Goal: Check status: Check status

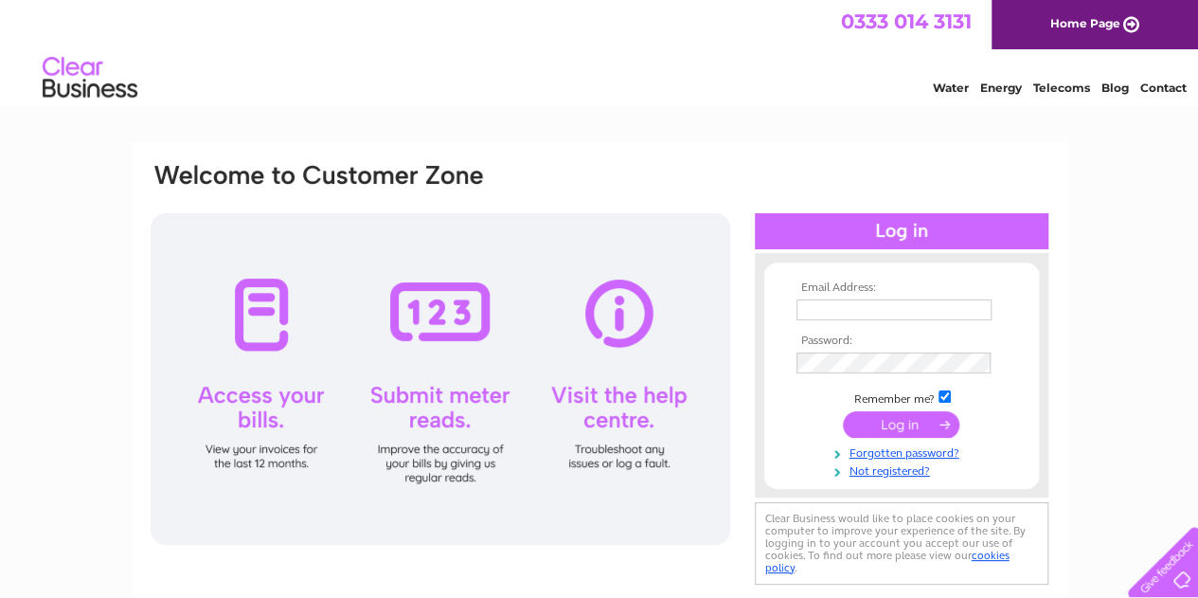
type input "hello@freestatekitchen.co.uk"
click at [893, 423] on input "submit" at bounding box center [901, 424] width 117 height 27
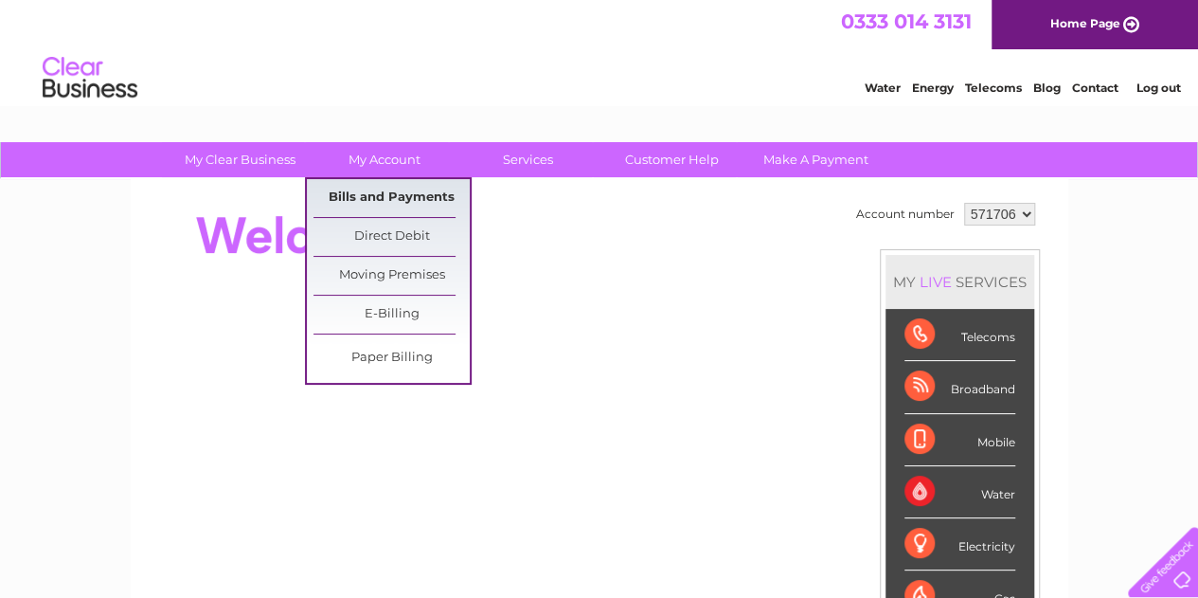
click at [385, 186] on link "Bills and Payments" at bounding box center [392, 198] width 156 height 38
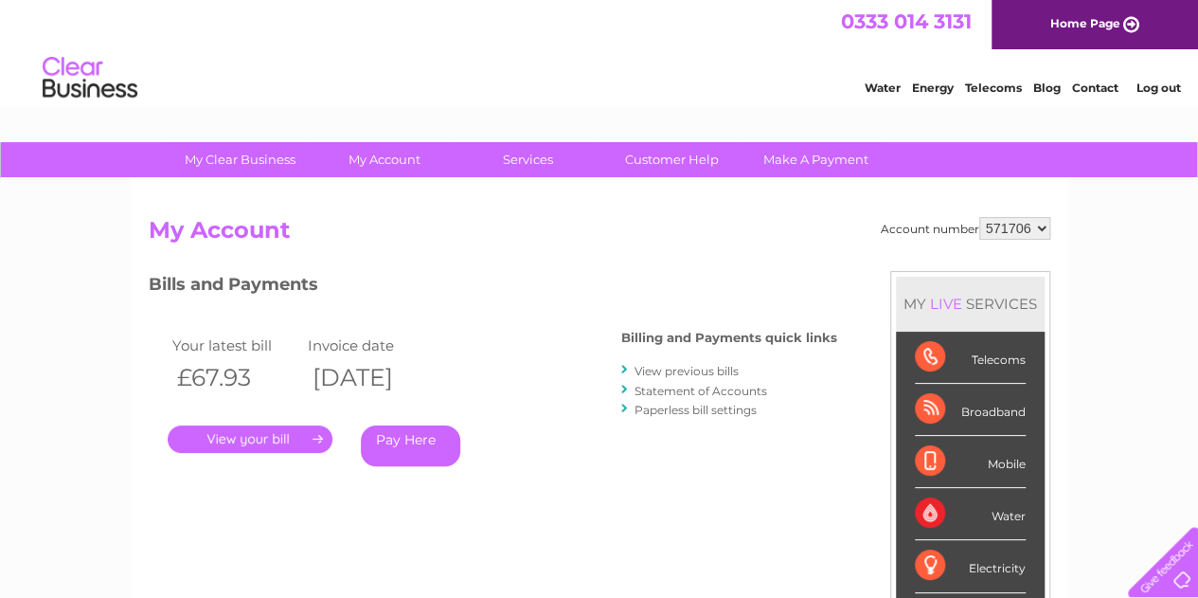
click at [273, 431] on link "." at bounding box center [250, 438] width 165 height 27
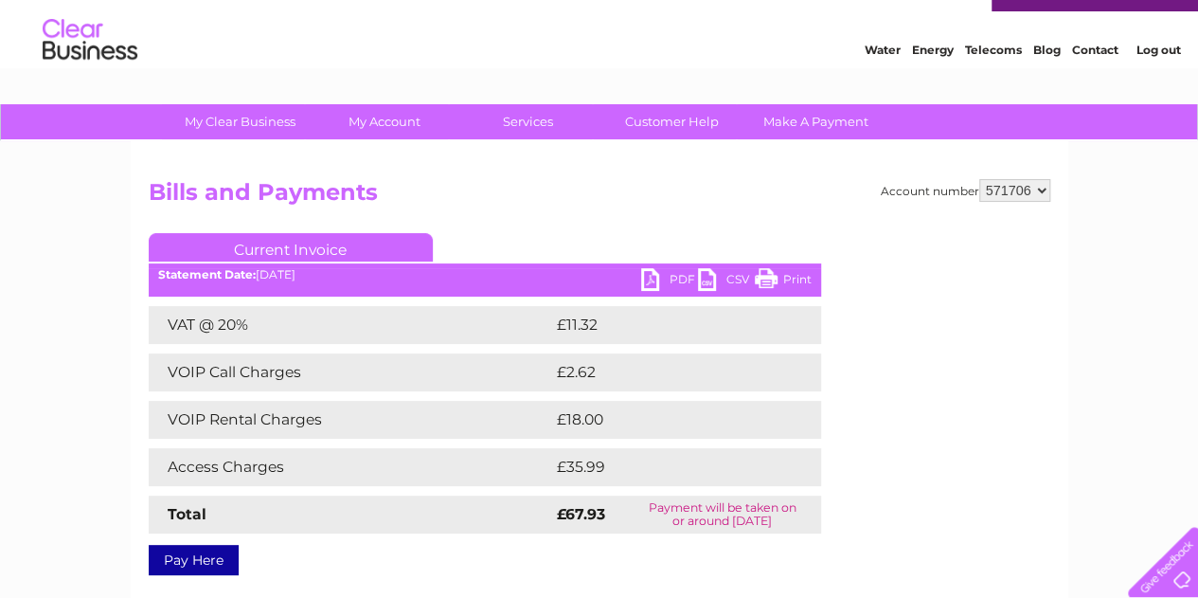
scroll to position [152, 0]
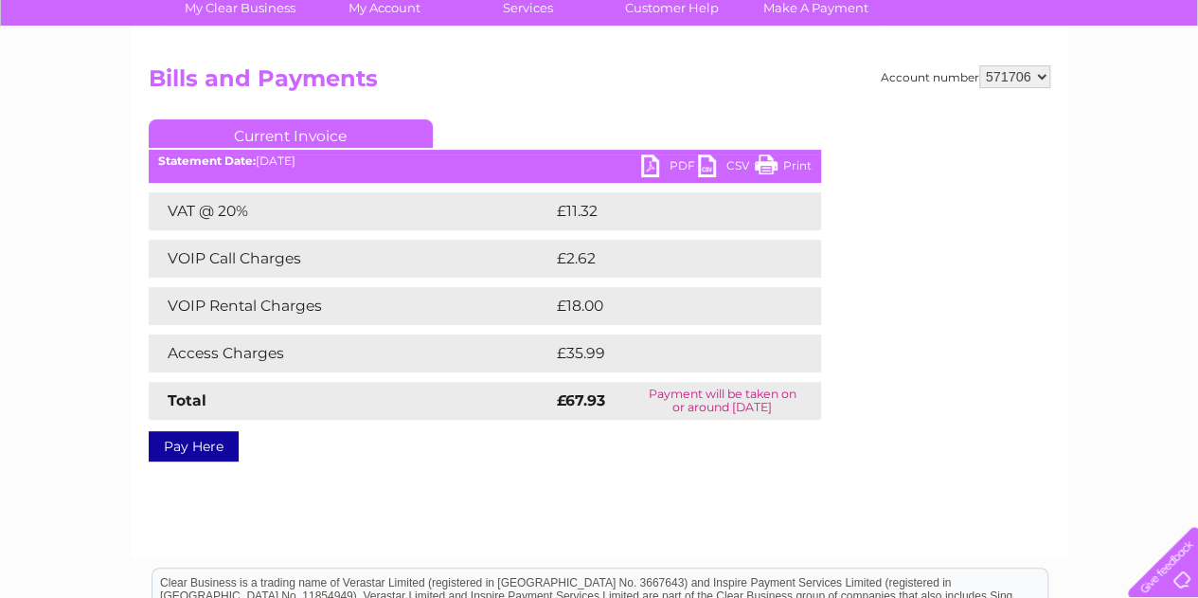
click at [653, 164] on link "PDF" at bounding box center [669, 167] width 57 height 27
